Goal: Task Accomplishment & Management: Use online tool/utility

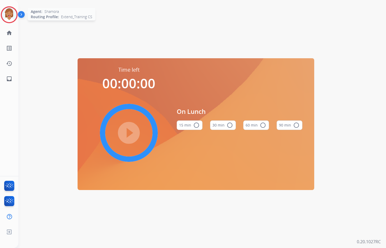
click at [4, 14] on img at bounding box center [9, 14] width 15 height 15
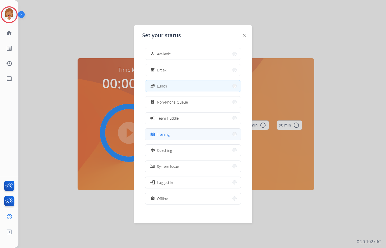
click at [181, 140] on div "menu_book Training" at bounding box center [193, 134] width 96 height 12
click at [219, 134] on button "menu_book Training" at bounding box center [193, 133] width 96 height 11
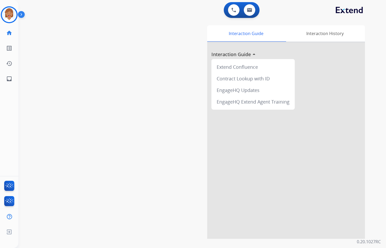
click at [177, 14] on div "0 Voice Interactions 0 Email Interactions" at bounding box center [199, 10] width 349 height 17
click at [8, 79] on mat-icon "inbox" at bounding box center [9, 79] width 6 height 6
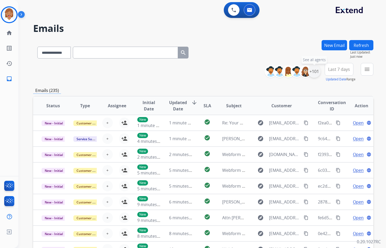
click at [308, 71] on div "+101" at bounding box center [314, 71] width 13 height 13
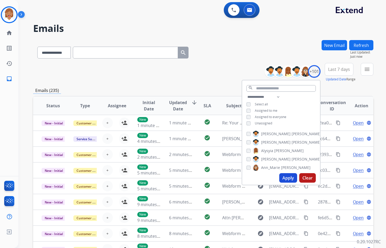
click at [263, 124] on span "Unassigned" at bounding box center [263, 123] width 17 height 4
click at [290, 177] on button "Apply" at bounding box center [289, 177] width 18 height 9
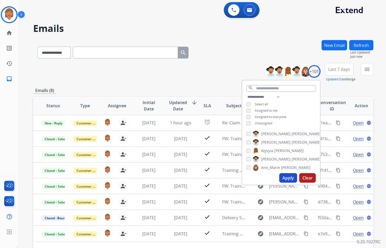
click at [287, 177] on button "Apply" at bounding box center [289, 177] width 18 height 9
click at [290, 51] on div "**********" at bounding box center [203, 51] width 341 height 23
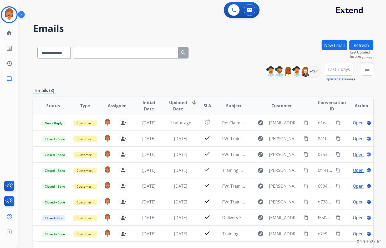
click at [369, 71] on mat-icon "menu" at bounding box center [367, 69] width 6 height 6
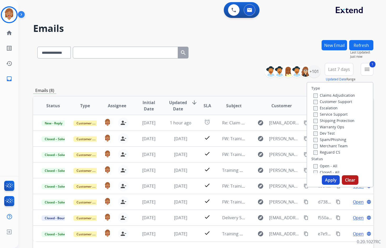
click at [333, 181] on button "Apply" at bounding box center [331, 179] width 18 height 9
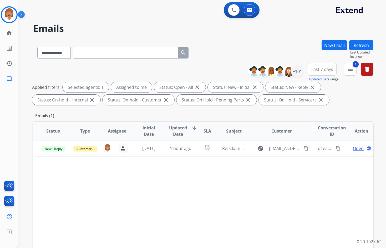
drag, startPoint x: 196, startPoint y: 14, endPoint x: 197, endPoint y: 5, distance: 9.3
click at [196, 13] on div "0 Voice Interactions 0 Email Interactions" at bounding box center [199, 10] width 349 height 17
click at [13, 18] on img at bounding box center [9, 14] width 15 height 15
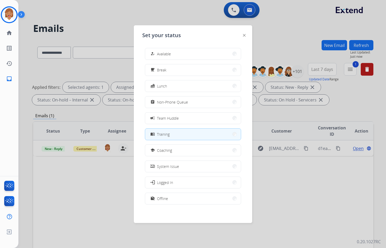
click at [117, 14] on div at bounding box center [193, 124] width 386 height 248
